Goal: Navigation & Orientation: Find specific page/section

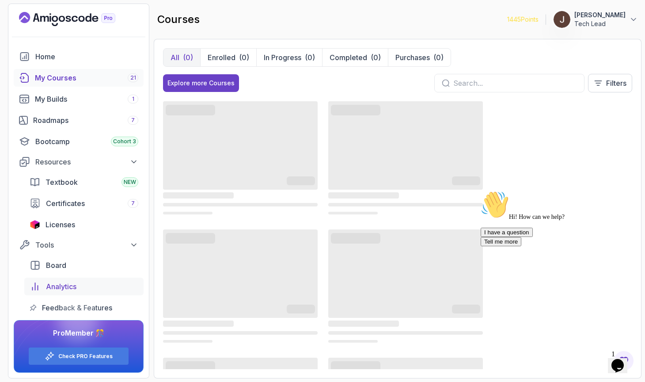
scroll to position [1, 0]
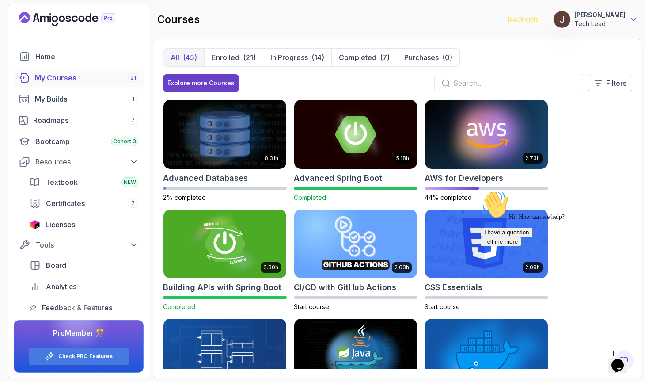
click at [631, 18] on icon at bounding box center [633, 19] width 9 height 9
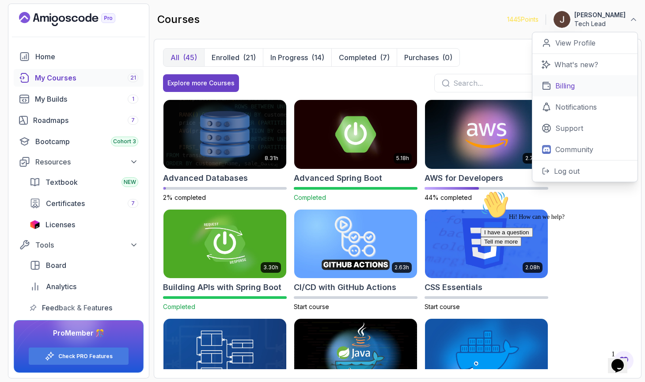
click at [580, 87] on link "Billing" at bounding box center [585, 85] width 105 height 21
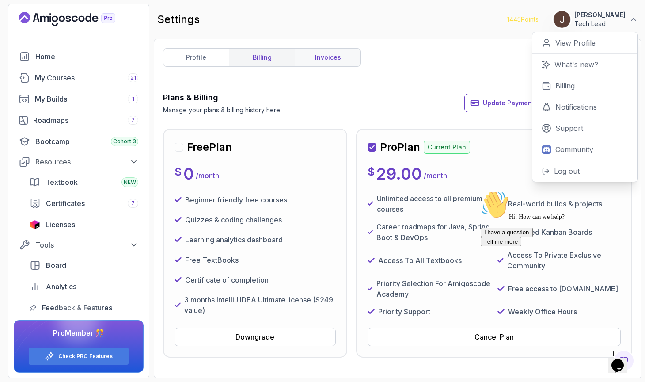
click at [319, 55] on link "invoices" at bounding box center [328, 58] width 66 height 18
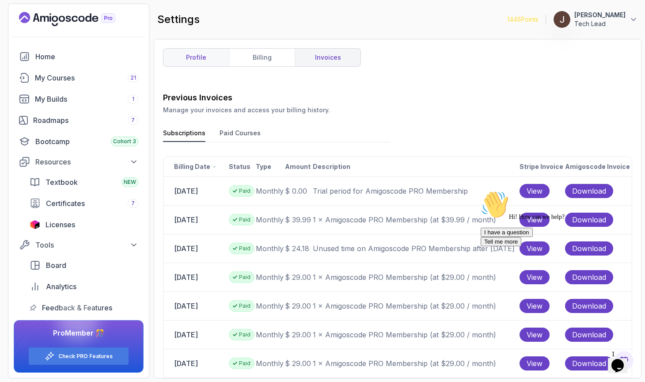
click at [205, 59] on link "profile" at bounding box center [196, 58] width 65 height 18
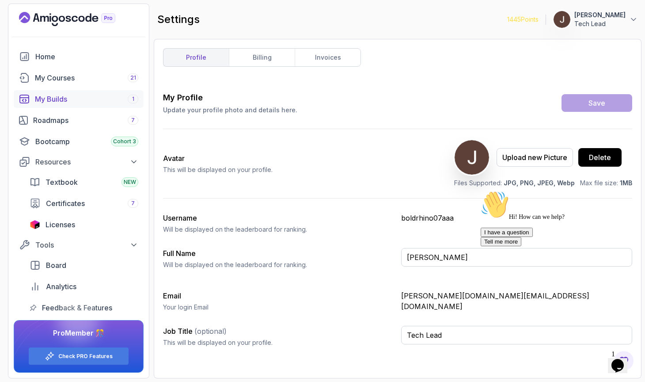
click at [61, 98] on div "My Builds 1" at bounding box center [86, 99] width 103 height 11
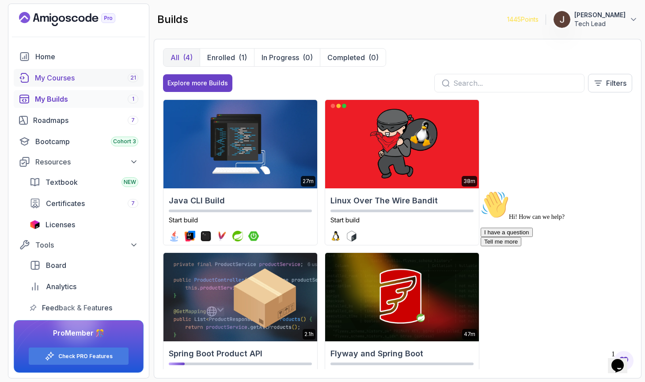
click at [72, 82] on div "My Courses 21" at bounding box center [86, 77] width 103 height 11
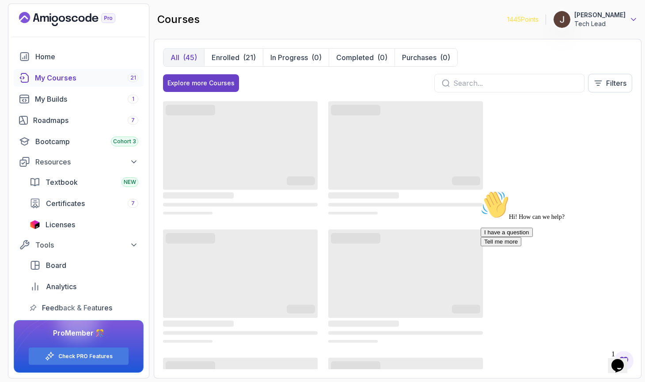
click at [634, 19] on icon at bounding box center [633, 19] width 9 height 9
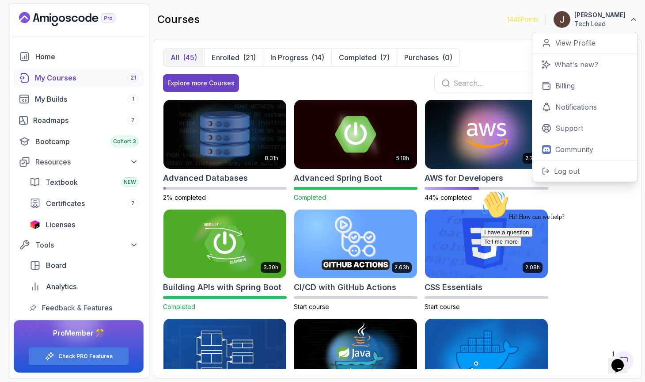
click at [634, 19] on icon at bounding box center [634, 20] width 4 height 2
